Goal: Use online tool/utility: Utilize a website feature to perform a specific function

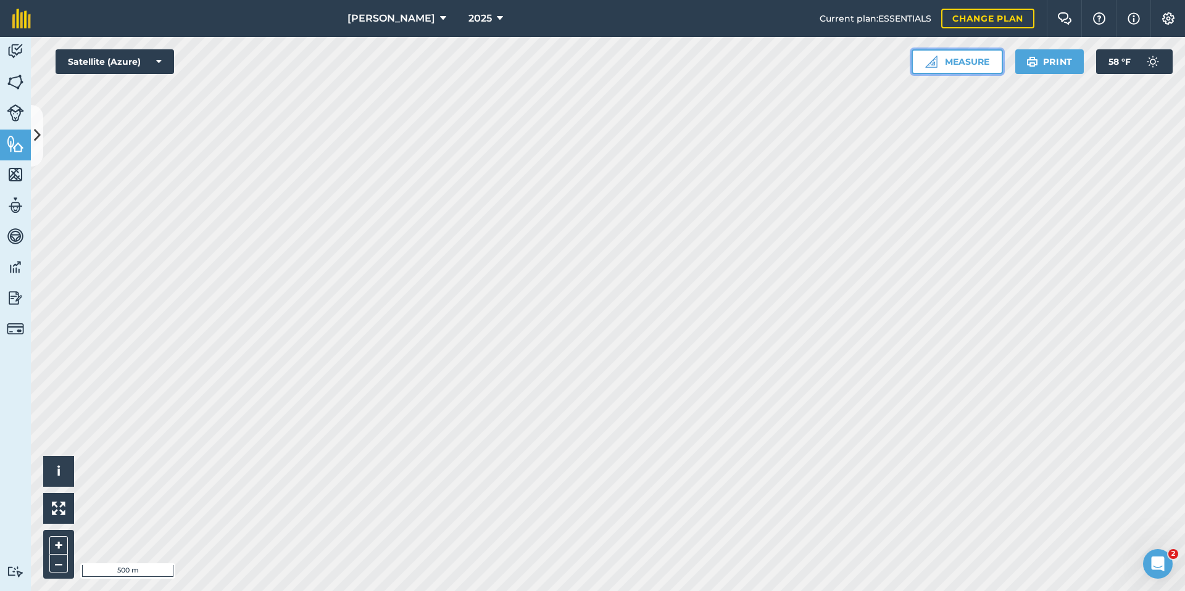
click at [950, 72] on button "Measure" at bounding box center [957, 61] width 91 height 25
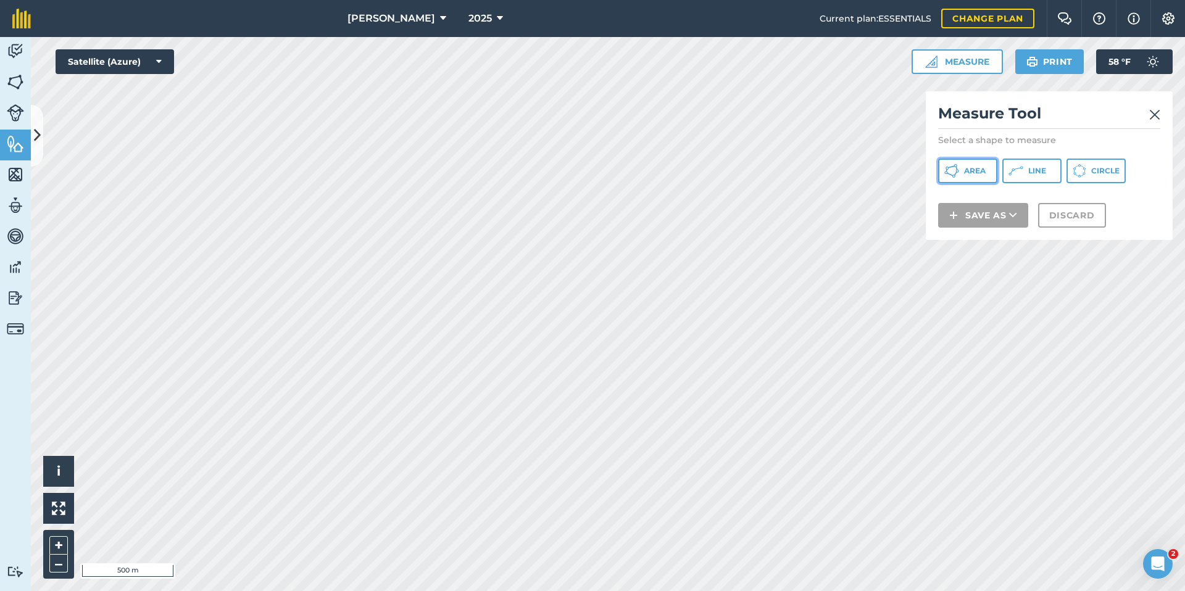
click at [985, 170] on span "Area" at bounding box center [975, 171] width 22 height 10
click at [1154, 117] on img at bounding box center [1155, 114] width 11 height 15
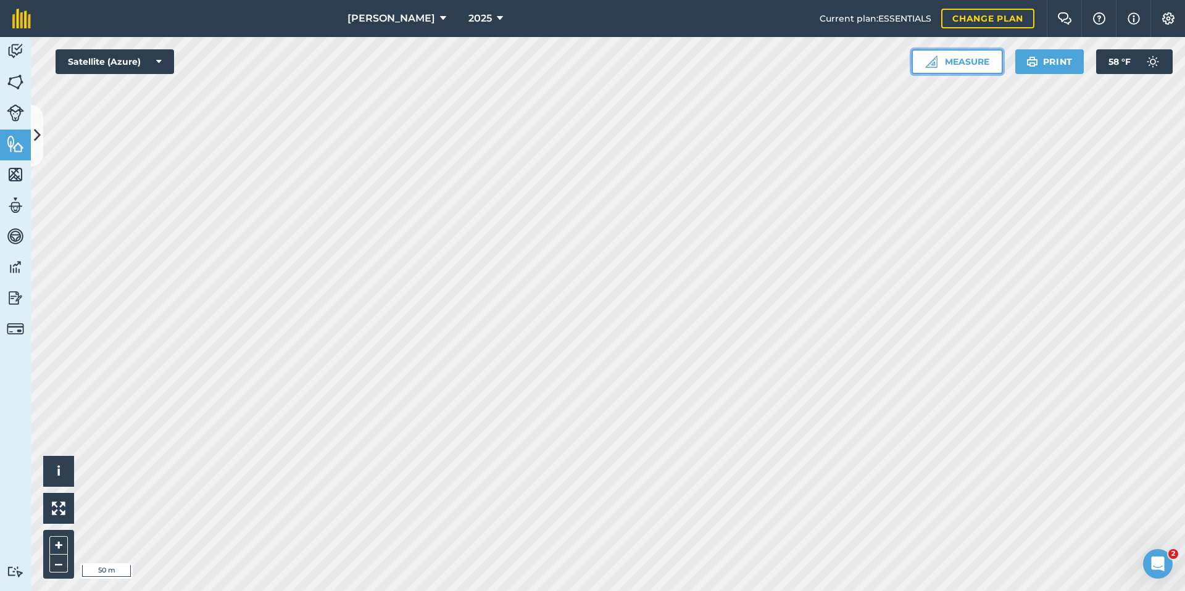
click at [948, 70] on button "Measure" at bounding box center [957, 61] width 91 height 25
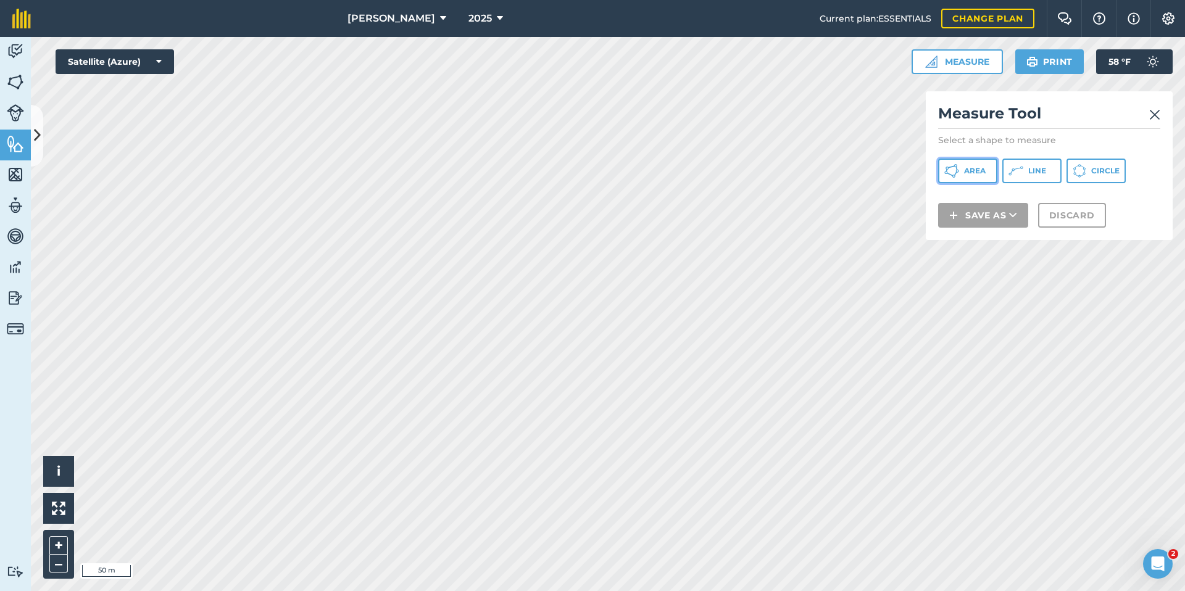
click at [971, 171] on span "Area" at bounding box center [975, 171] width 22 height 10
click at [1148, 115] on h2 "Measure Tool" at bounding box center [1049, 116] width 222 height 25
click at [1030, 180] on button "Line" at bounding box center [1032, 171] width 59 height 25
click at [1156, 110] on img at bounding box center [1155, 114] width 11 height 15
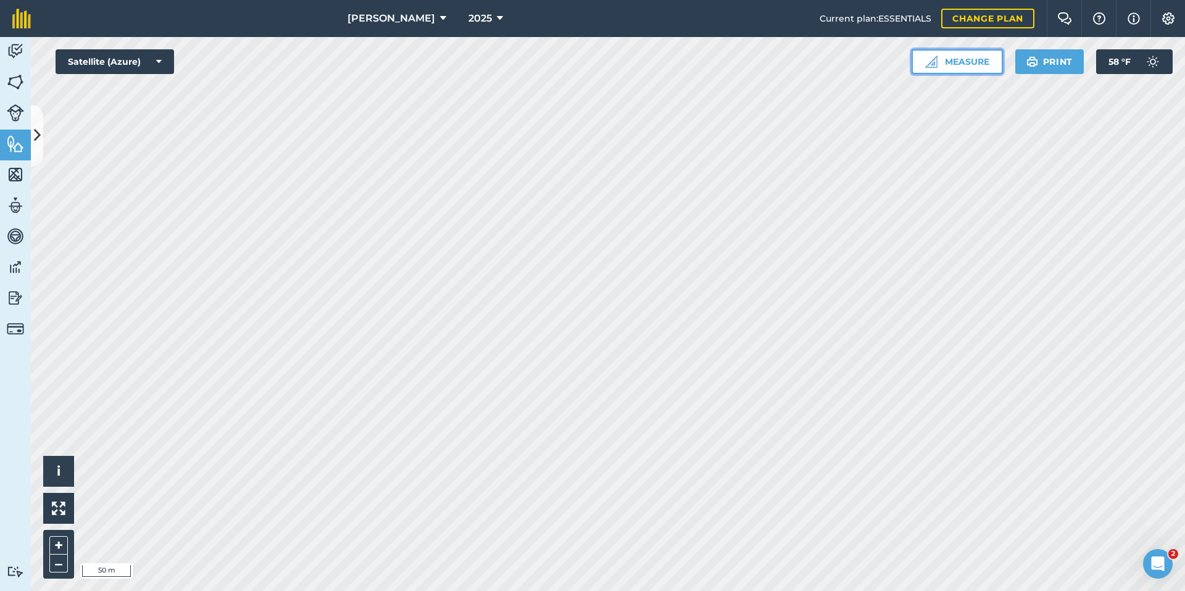
click at [964, 72] on button "Measure" at bounding box center [957, 61] width 91 height 25
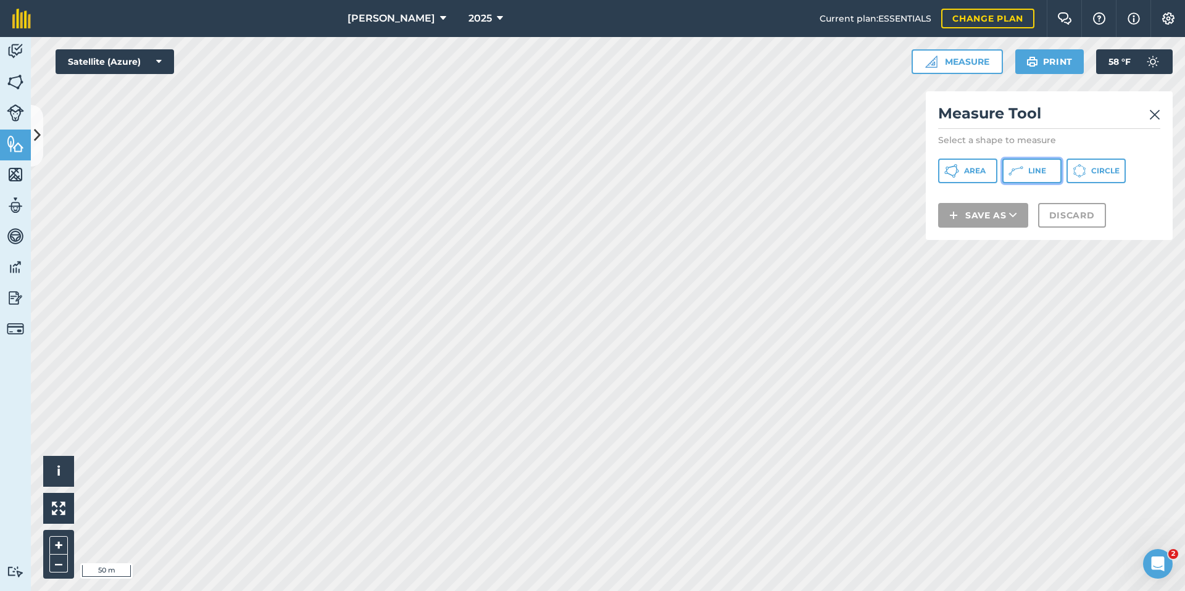
drag, startPoint x: 1036, startPoint y: 172, endPoint x: 972, endPoint y: 189, distance: 65.9
click at [1036, 171] on span "Line" at bounding box center [1038, 171] width 18 height 10
click at [1153, 115] on img at bounding box center [1155, 114] width 11 height 15
